Goal: Task Accomplishment & Management: Complete application form

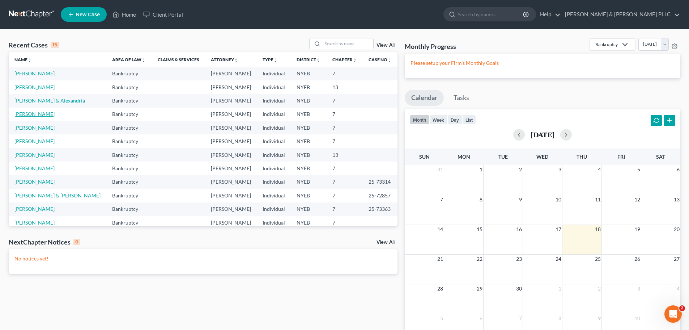
click at [46, 113] on link "[PERSON_NAME]" at bounding box center [34, 114] width 40 height 6
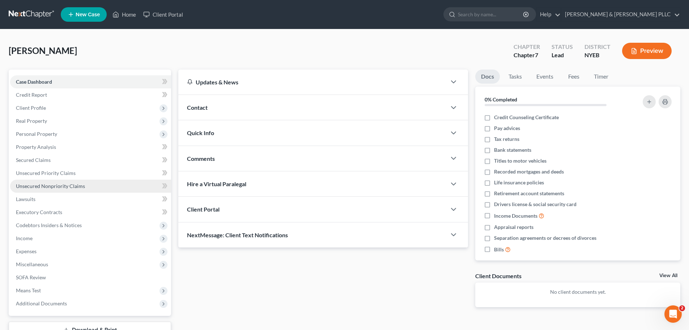
click at [87, 185] on link "Unsecured Nonpriority Claims" at bounding box center [90, 185] width 161 height 13
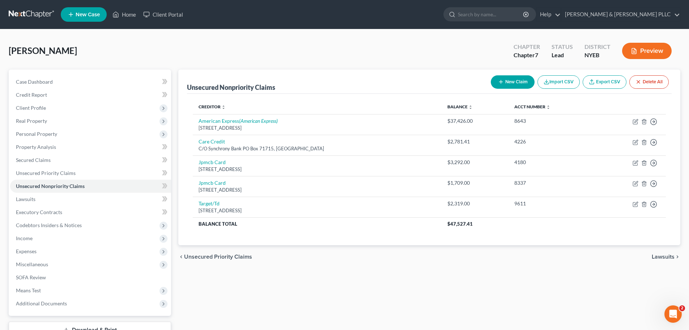
click at [498, 83] on icon "button" at bounding box center [501, 82] width 6 height 6
select select "0"
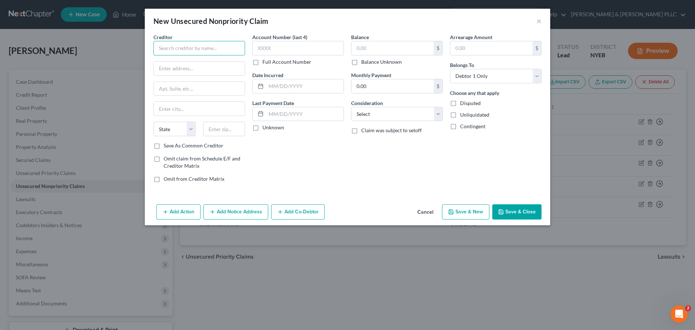
click at [204, 51] on input "text" at bounding box center [199, 48] width 92 height 14
click at [213, 45] on input "Small Business Admisn" at bounding box center [199, 48] width 92 height 14
click at [160, 51] on input "Small Business Admisn" at bounding box center [199, 48] width 92 height 14
click at [221, 49] on input "U.S. Small Business Admisn" at bounding box center [199, 48] width 92 height 14
click at [210, 74] on input "text" at bounding box center [199, 68] width 91 height 14
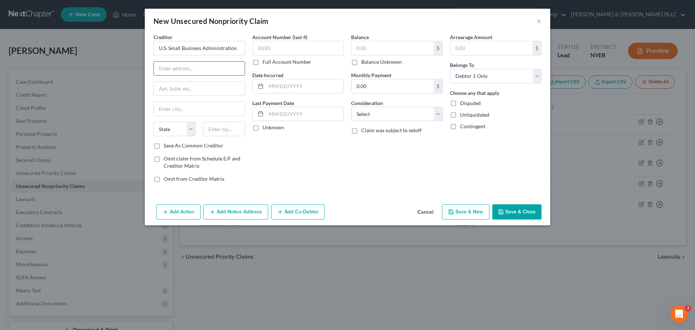
type input "U.S. Small Business Administration"
drag, startPoint x: 228, startPoint y: 76, endPoint x: 220, endPoint y: 69, distance: 10.2
click at [227, 76] on div "Creditor * U.S. Small Business Administration State [US_STATE] AK AR AZ CA CO C…" at bounding box center [199, 87] width 92 height 109
click at [220, 69] on input "text" at bounding box center [199, 68] width 91 height 14
type input "Po Box 3918"
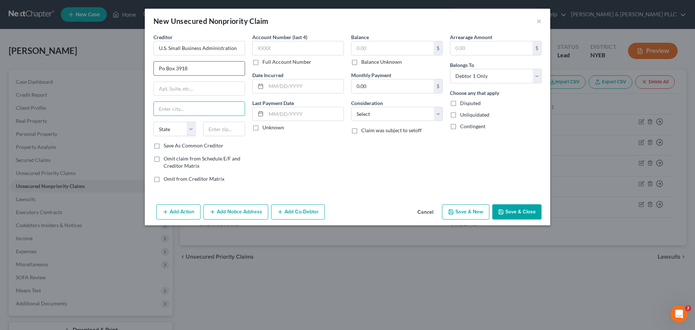
type input "O"
type input "[GEOGRAPHIC_DATA]"
click at [173, 133] on select "State [US_STATE] AK AR AZ CA CO CT DE DC [GEOGRAPHIC_DATA] [GEOGRAPHIC_DATA] GU…" at bounding box center [174, 129] width 42 height 14
click at [176, 135] on select "State [US_STATE] AK AR AZ CA CO CT DE DC [GEOGRAPHIC_DATA] [GEOGRAPHIC_DATA] GU…" at bounding box center [174, 129] width 42 height 14
select select "38"
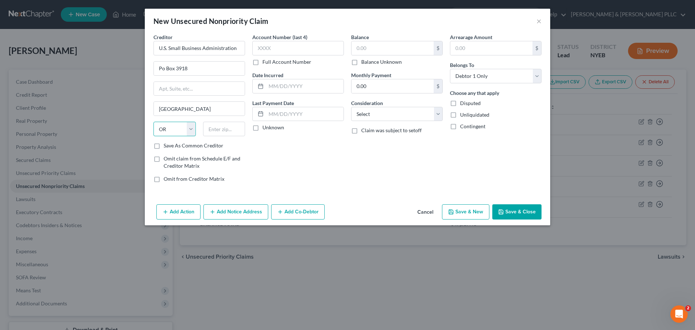
click at [153, 122] on select "State [US_STATE] AK AR AZ CA CO CT DE DC [GEOGRAPHIC_DATA] [GEOGRAPHIC_DATA] GU…" at bounding box center [174, 129] width 42 height 14
click at [216, 131] on input "text" at bounding box center [224, 129] width 42 height 14
type input "97208"
click at [278, 46] on input "text" at bounding box center [298, 48] width 92 height 14
type input "7410"
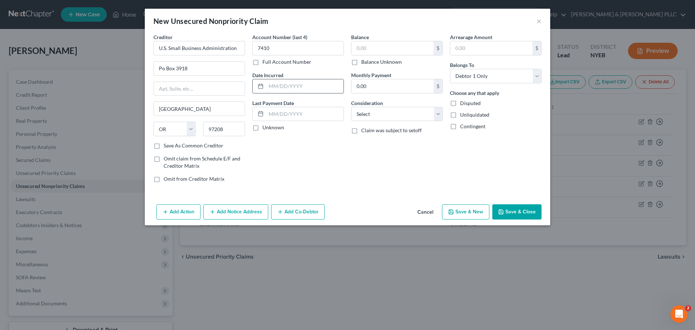
click at [303, 80] on input "text" at bounding box center [304, 86] width 77 height 14
click at [386, 50] on input "text" at bounding box center [392, 48] width 82 height 14
type input "25,000"
click at [515, 207] on button "Save & Close" at bounding box center [516, 211] width 49 height 15
